Goal: Use online tool/utility: Utilize a website feature to perform a specific function

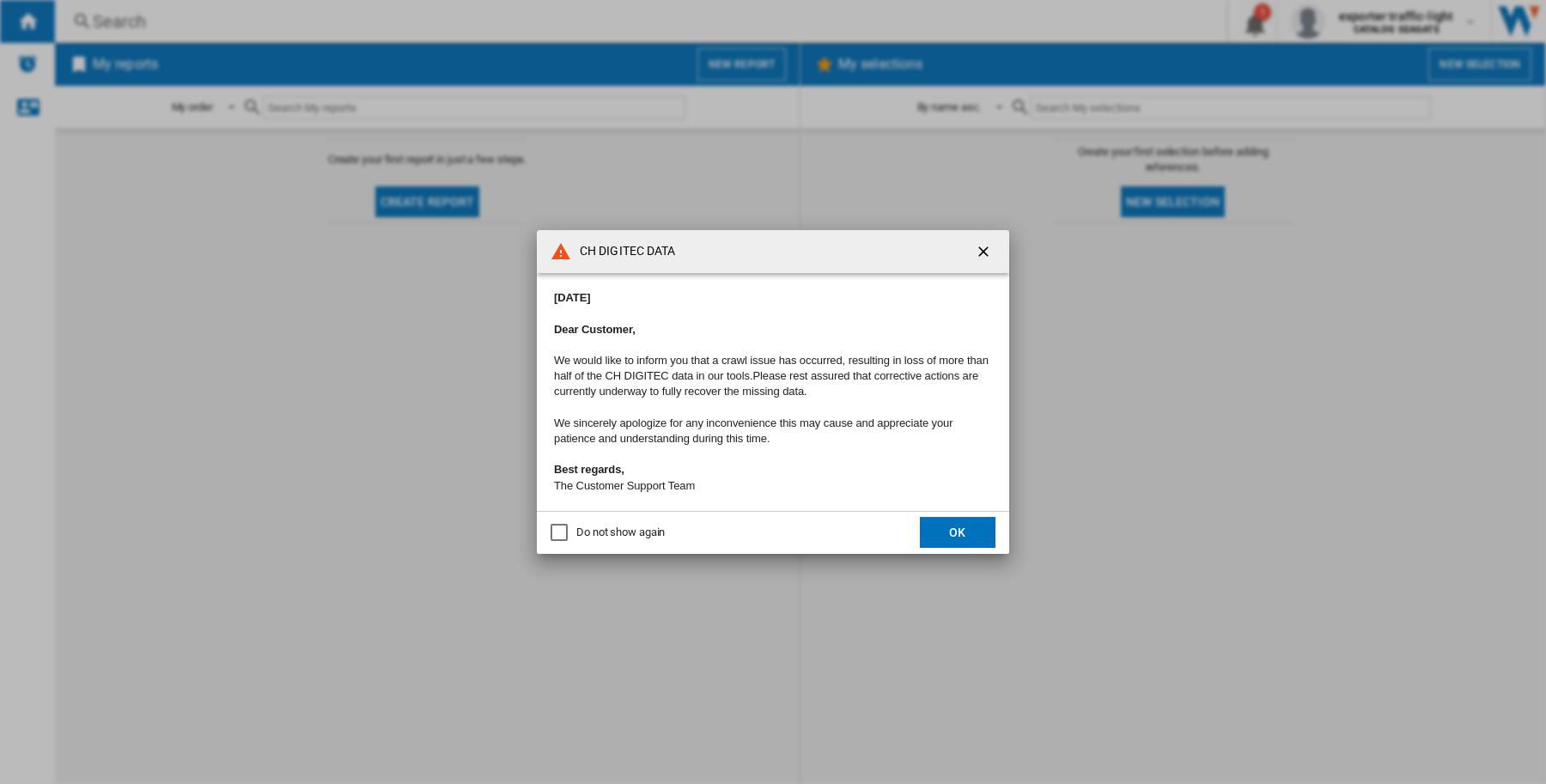
click at [980, 245] on ng-md-icon "getI18NText('BUTTONS.CLOSE_DIALOG')" at bounding box center [984, 252] width 20 height 20
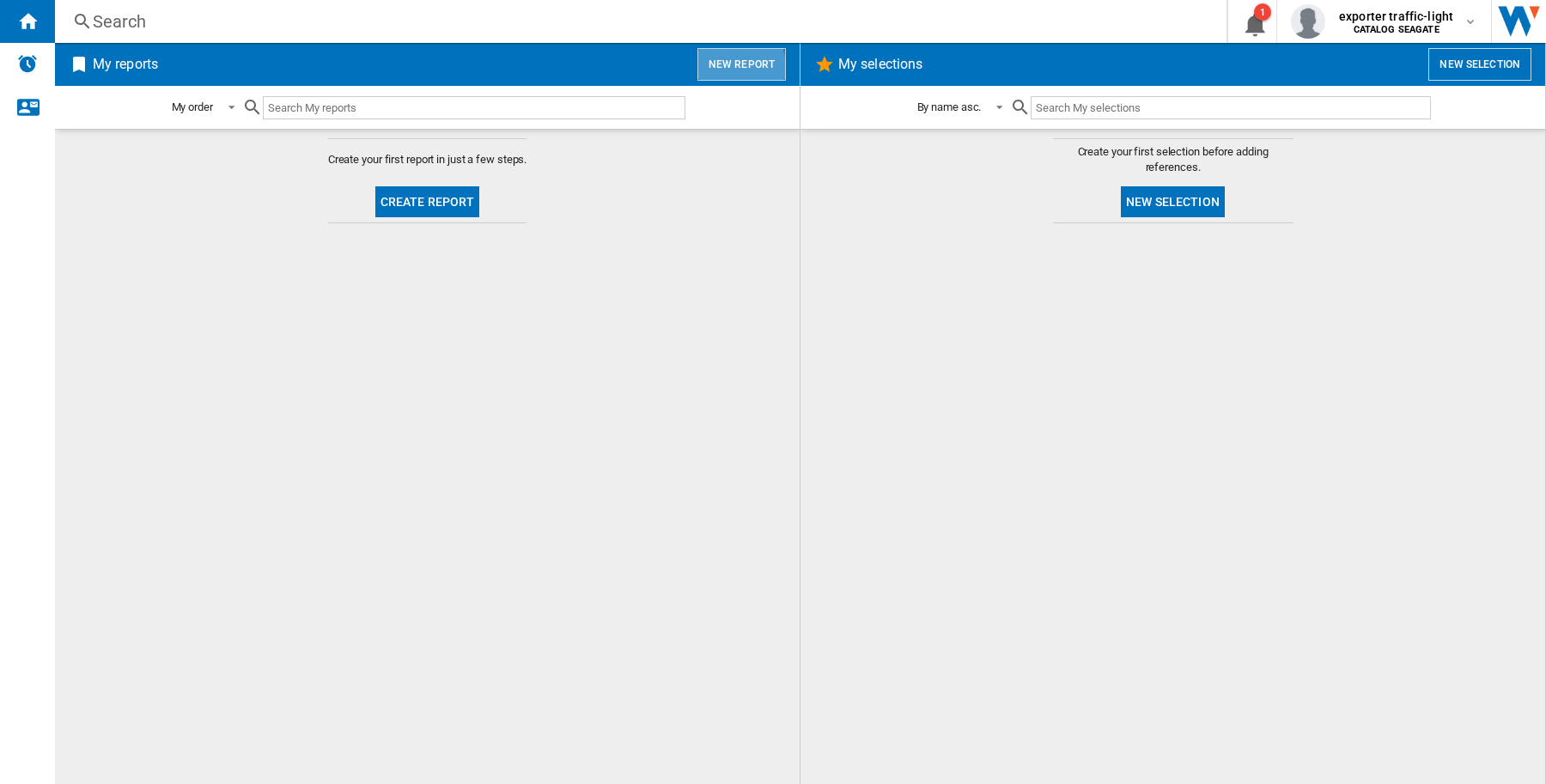
click at [719, 67] on button "New report" at bounding box center [740, 65] width 88 height 33
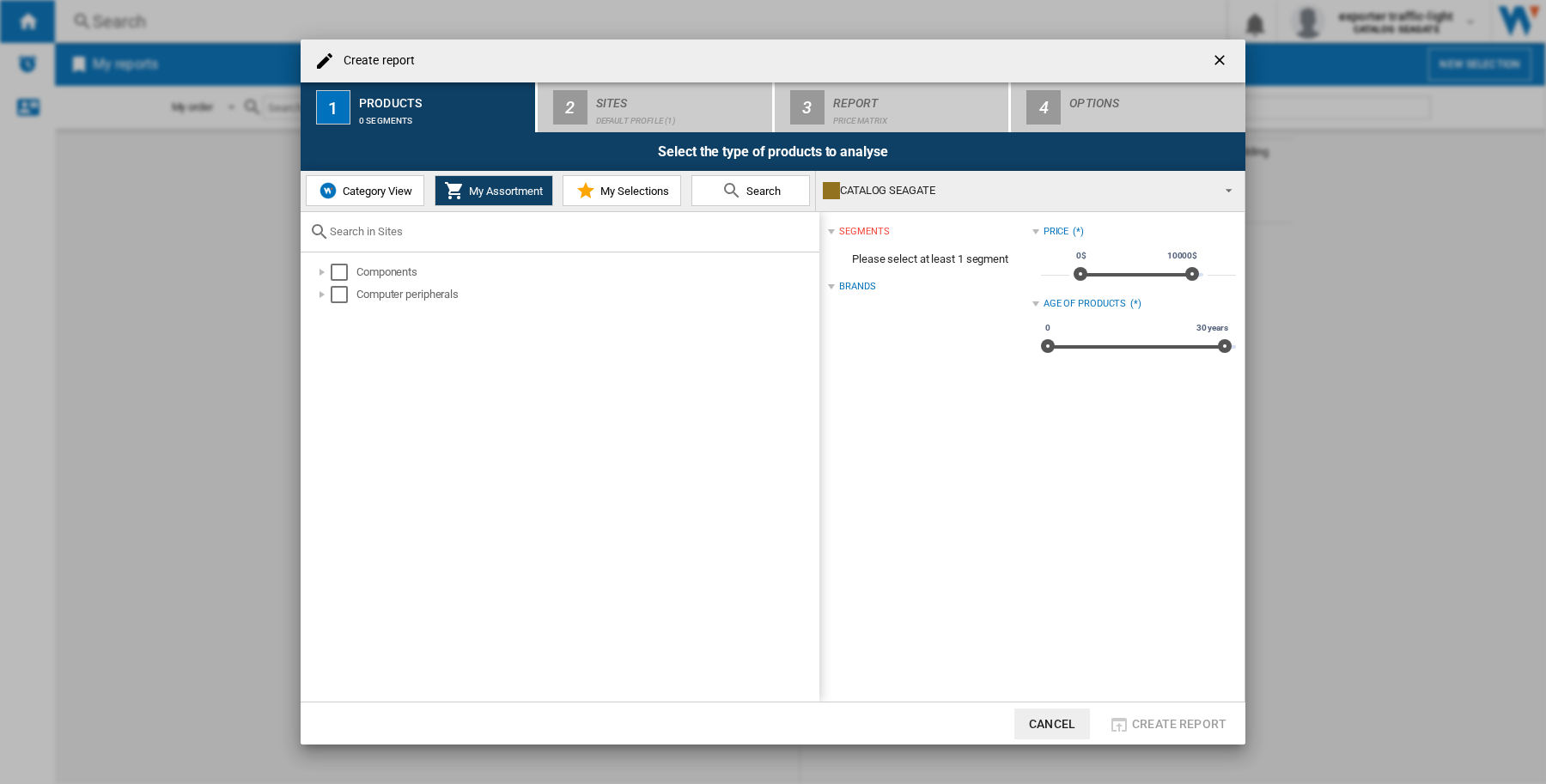
click at [371, 200] on button "Category View" at bounding box center [365, 190] width 118 height 31
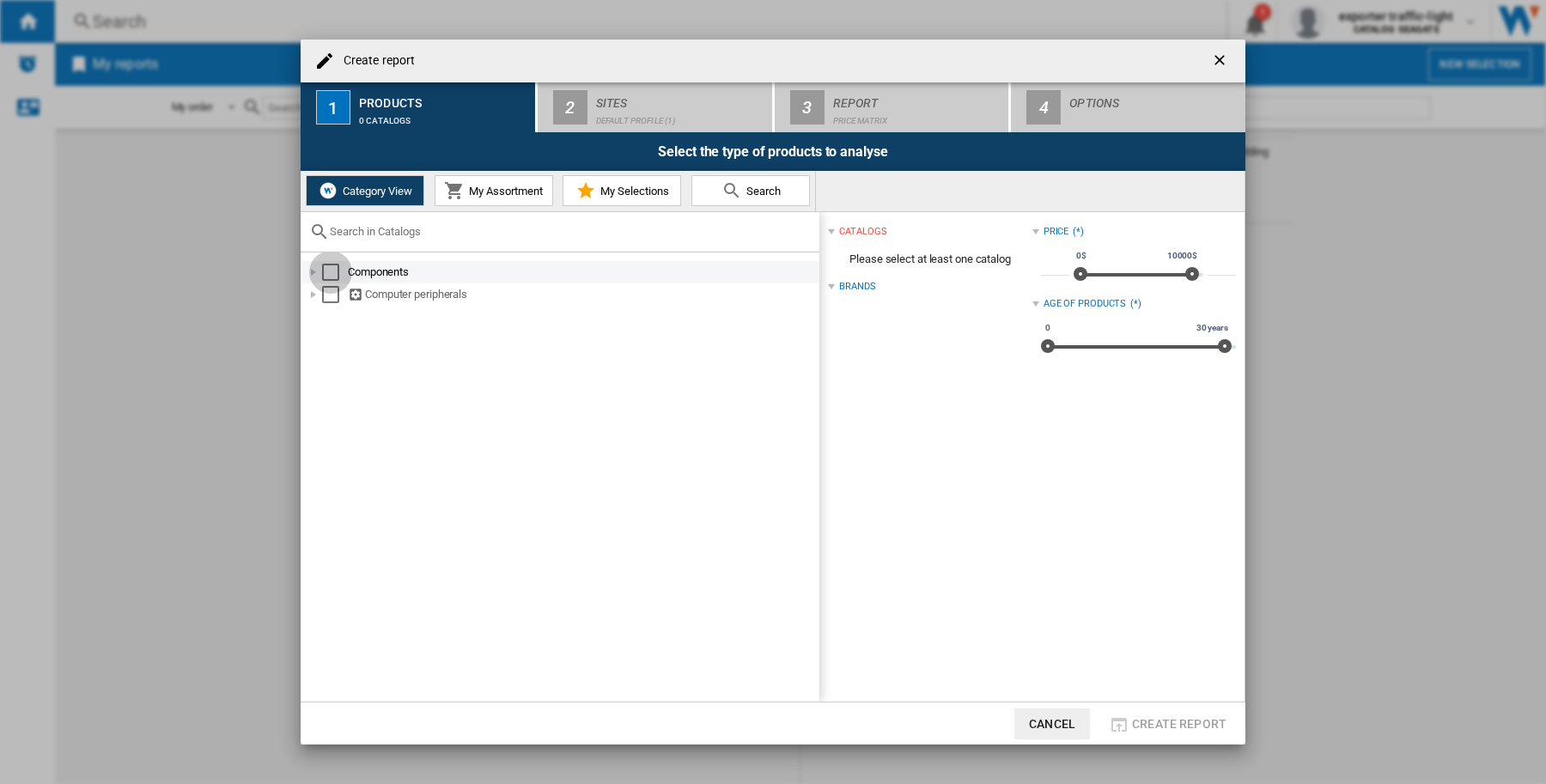
click at [332, 266] on div "Select" at bounding box center [331, 273] width 17 height 17
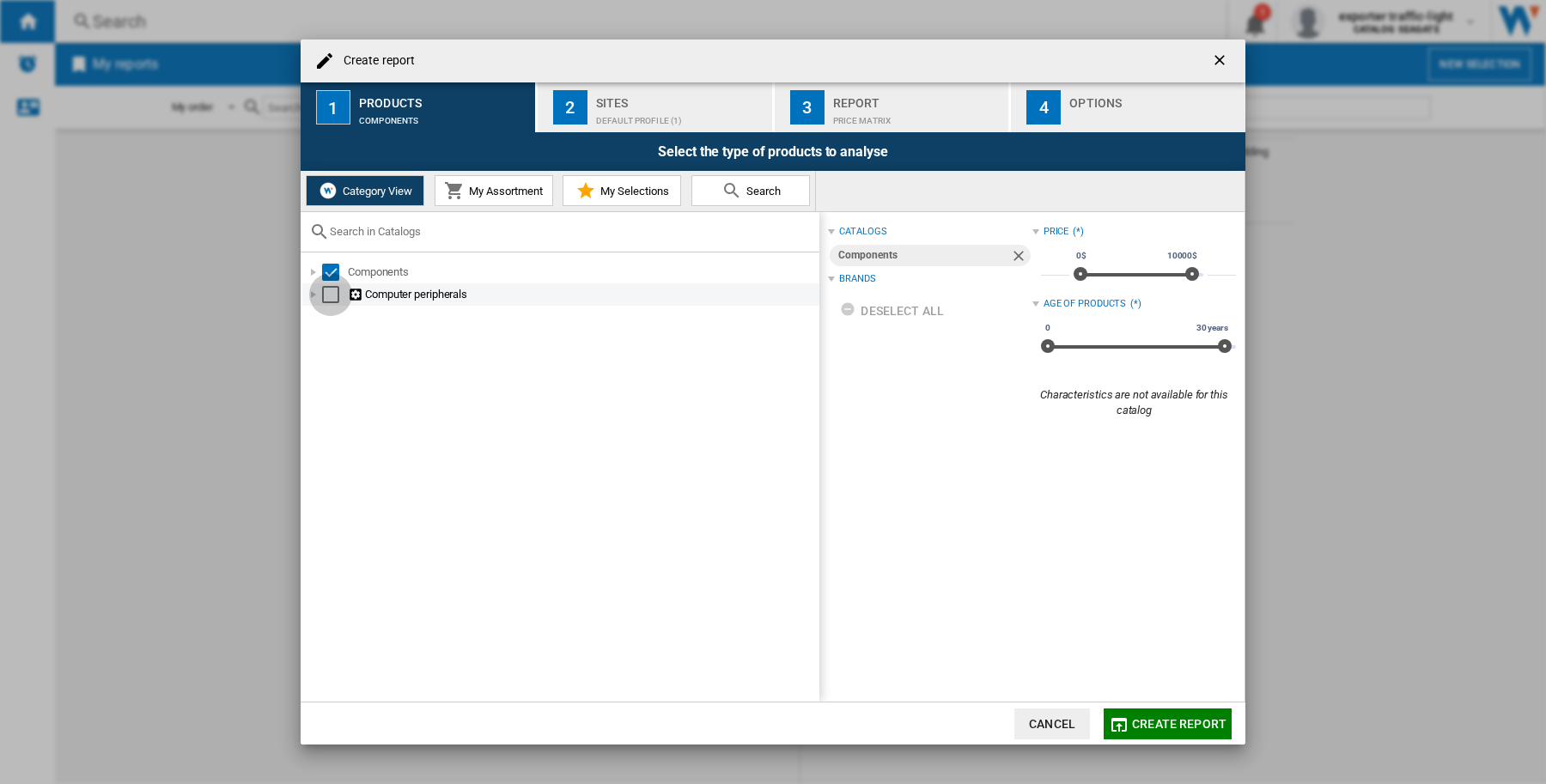
click at [331, 294] on div "Select" at bounding box center [331, 295] width 17 height 17
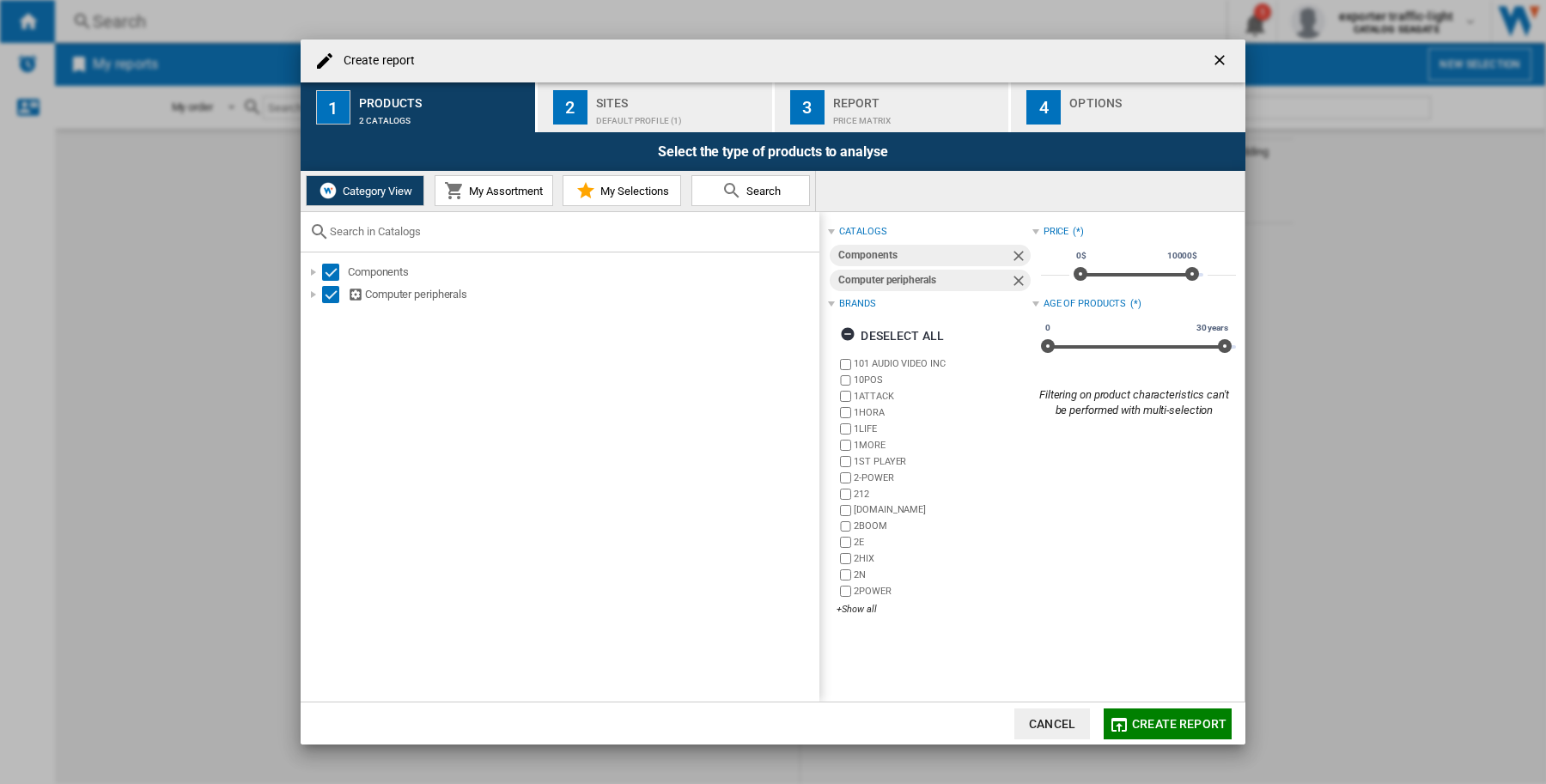
click at [466, 186] on span "My Assortment" at bounding box center [504, 190] width 79 height 13
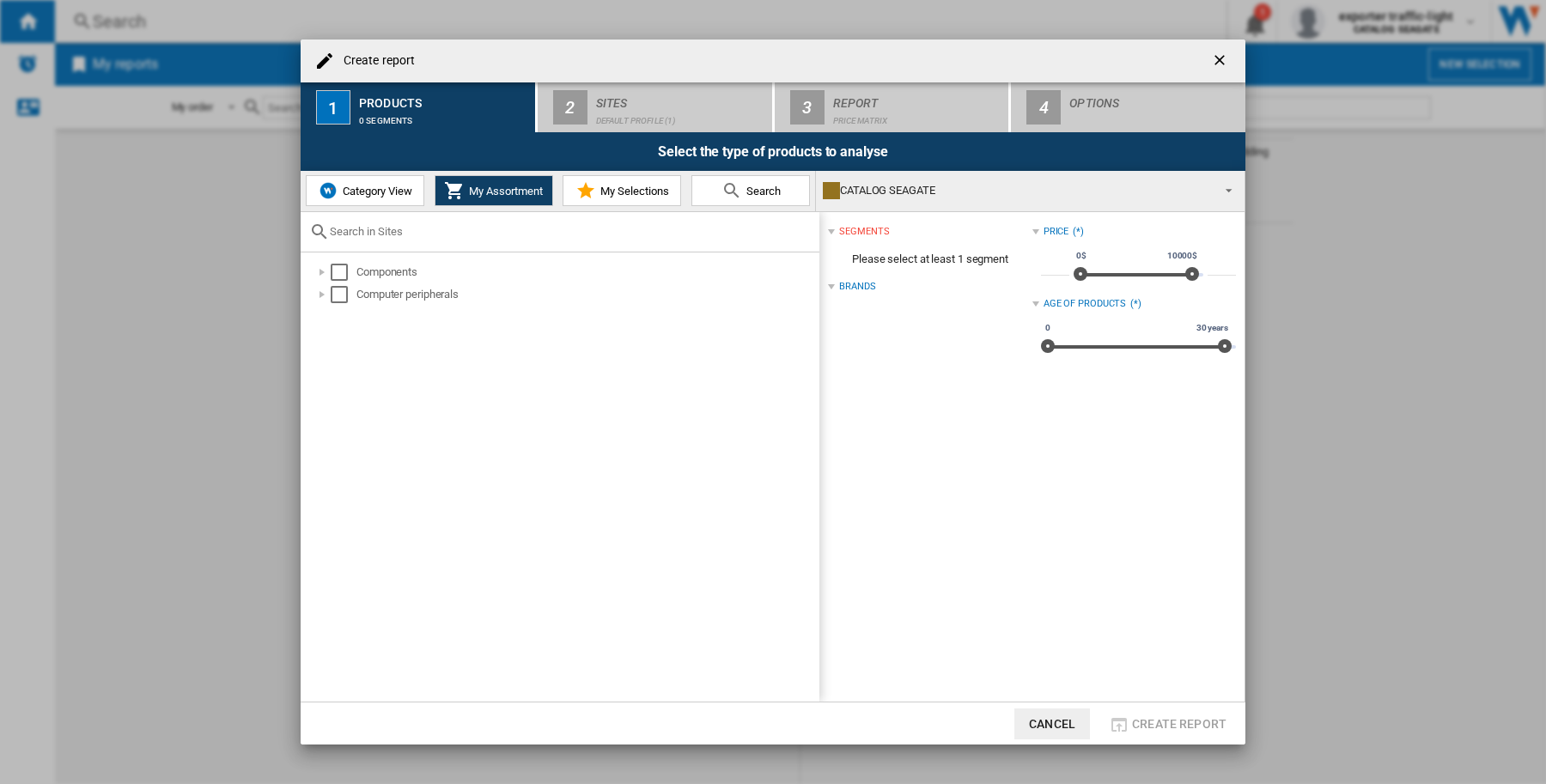
click at [348, 190] on span "Category View" at bounding box center [376, 190] width 74 height 13
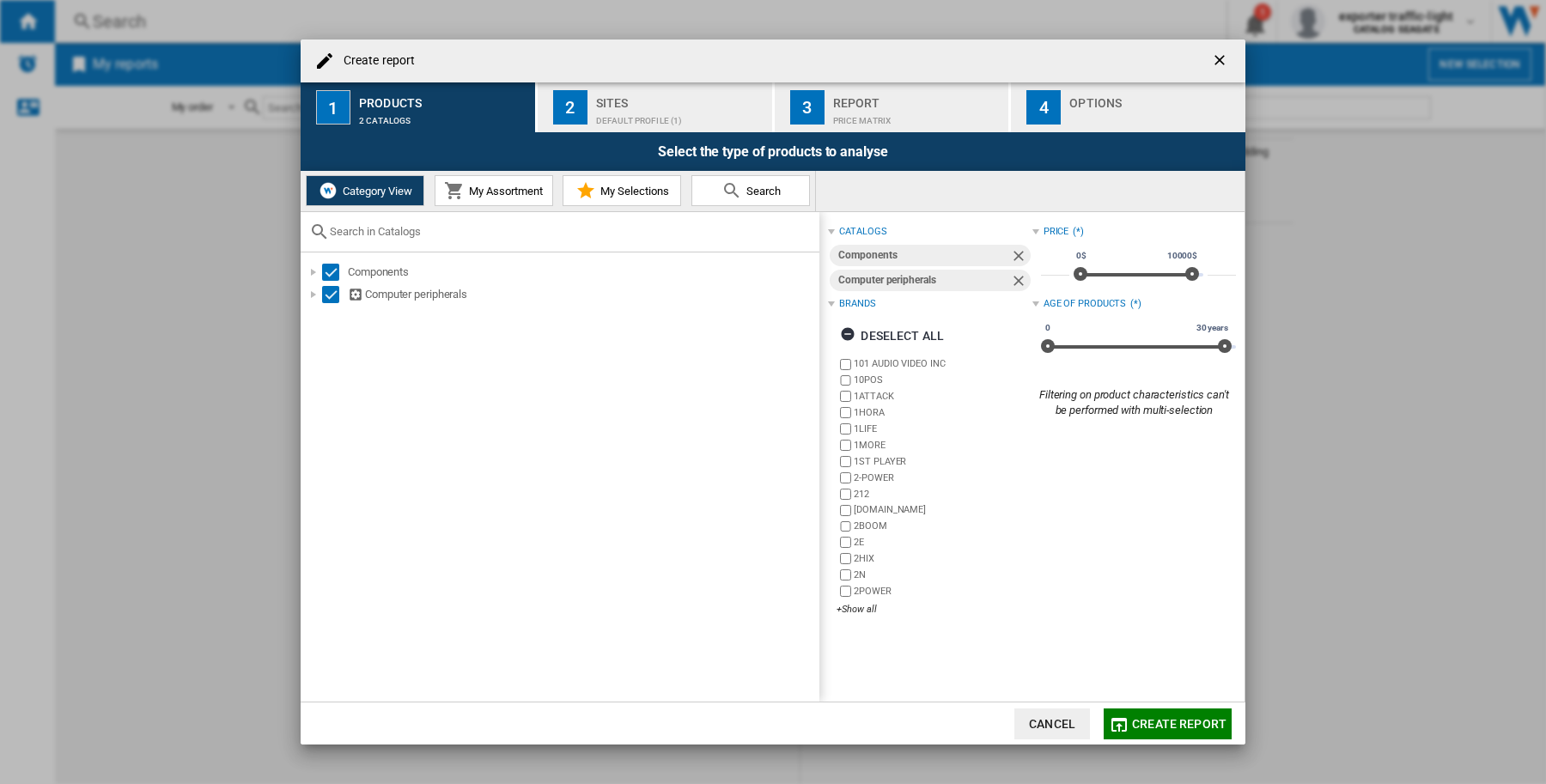
click at [582, 113] on div "2" at bounding box center [570, 107] width 34 height 34
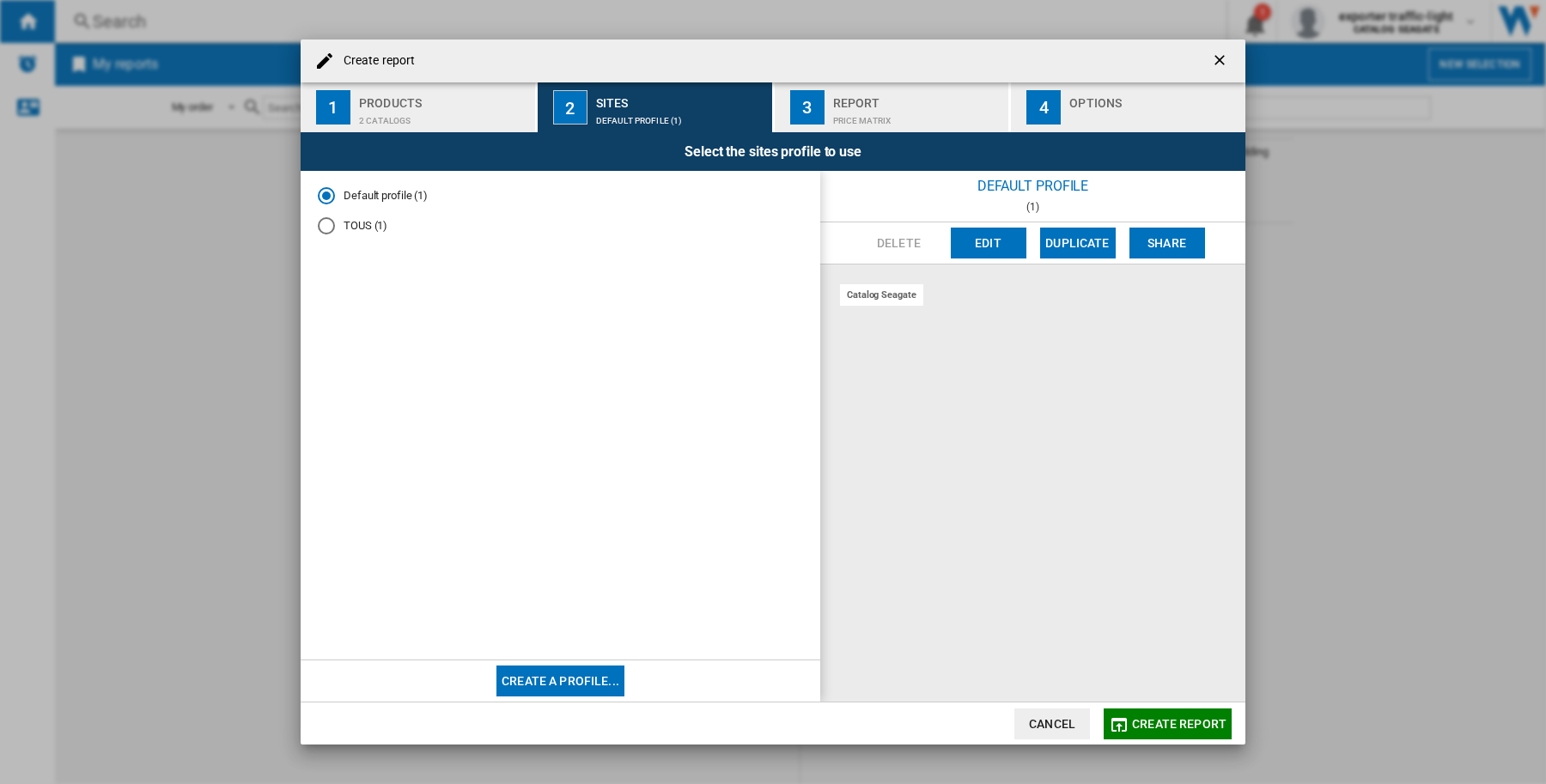
click at [422, 112] on div "2 catalogs" at bounding box center [444, 116] width 169 height 18
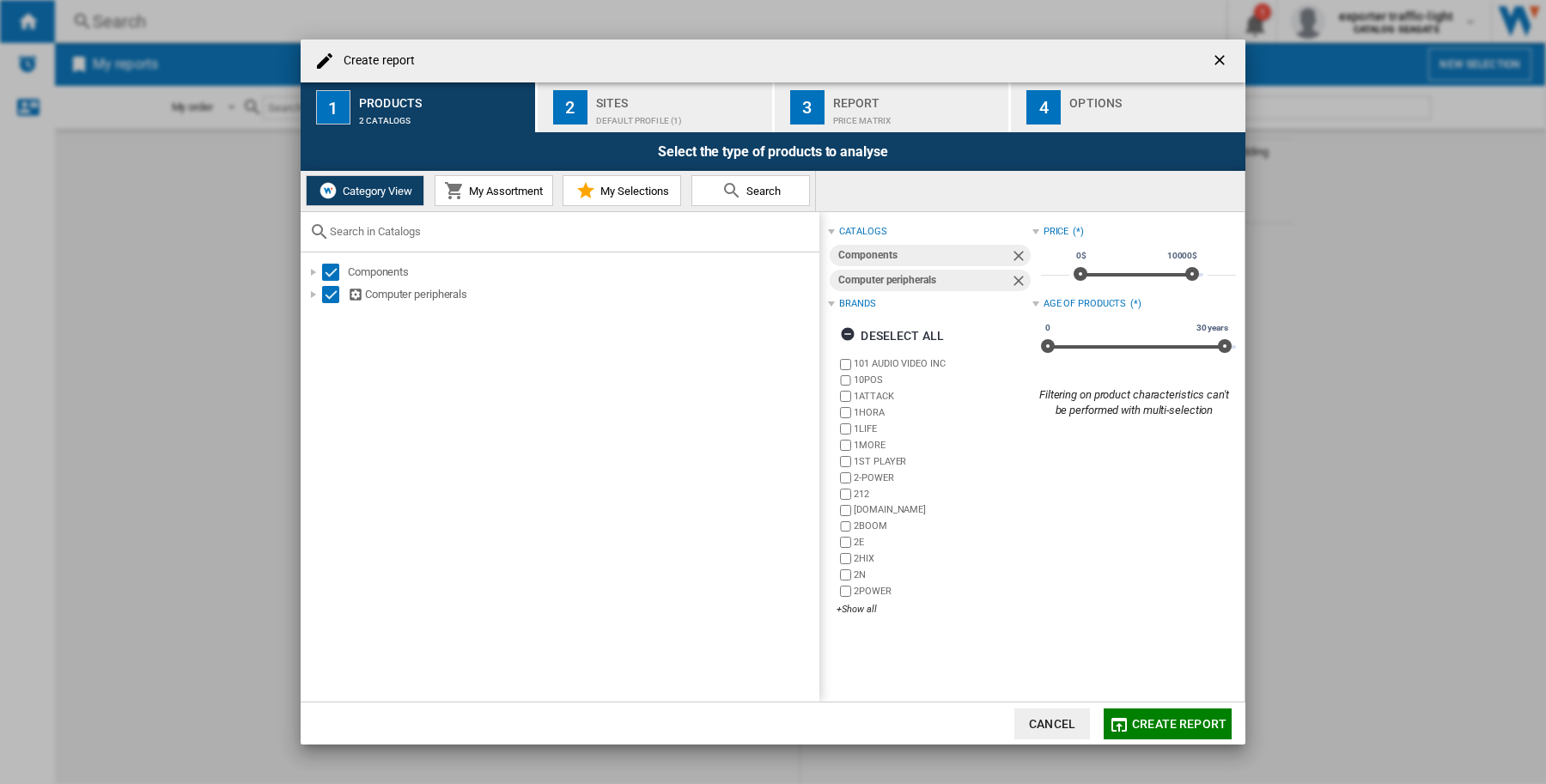
click at [630, 117] on div "Default profile (1)" at bounding box center [680, 116] width 169 height 18
